Goal: Task Accomplishment & Management: Complete application form

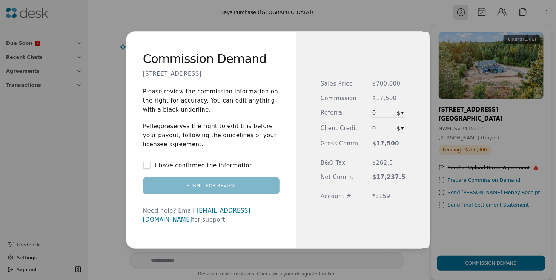
click at [150, 169] on button "I have confirmed the information" at bounding box center [147, 166] width 8 height 8
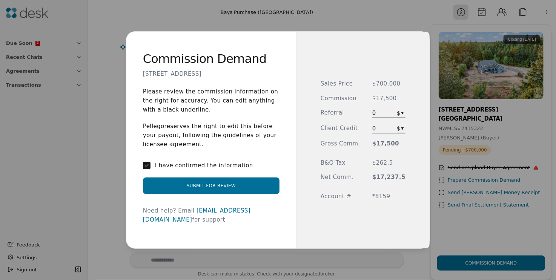
click at [212, 192] on button "Submit for Review" at bounding box center [211, 186] width 137 height 17
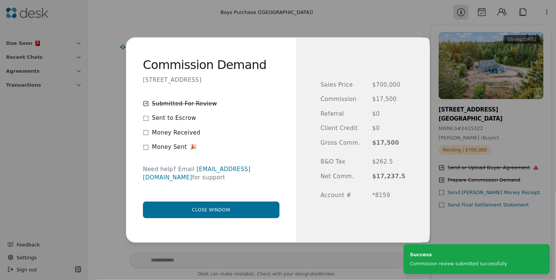
click at [214, 202] on button "Close window" at bounding box center [211, 210] width 137 height 17
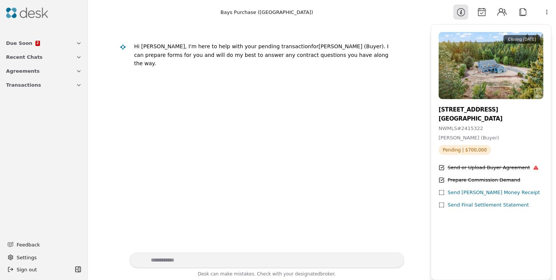
click at [39, 69] on button "Agreements" at bounding box center [44, 71] width 85 height 14
click at [36, 94] on span "Buyer Agmt" at bounding box center [29, 96] width 29 height 8
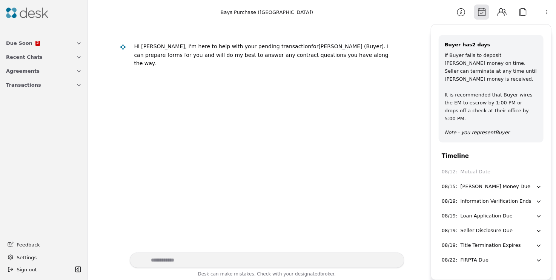
click at [503, 183] on div "08/15 : [PERSON_NAME] Money Due" at bounding box center [489, 187] width 94 height 8
